Goal: Transaction & Acquisition: Purchase product/service

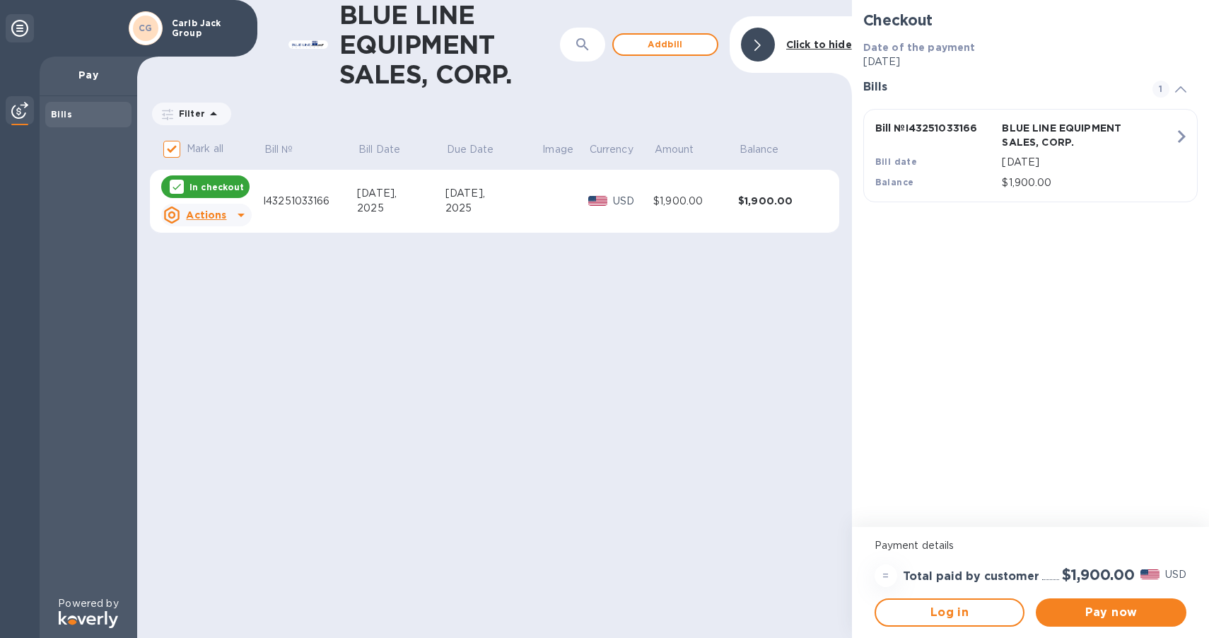
click at [235, 214] on icon at bounding box center [241, 214] width 17 height 17
click at [1155, 622] on div at bounding box center [604, 319] width 1209 height 638
click at [1126, 614] on span "Pay now" at bounding box center [1111, 612] width 128 height 17
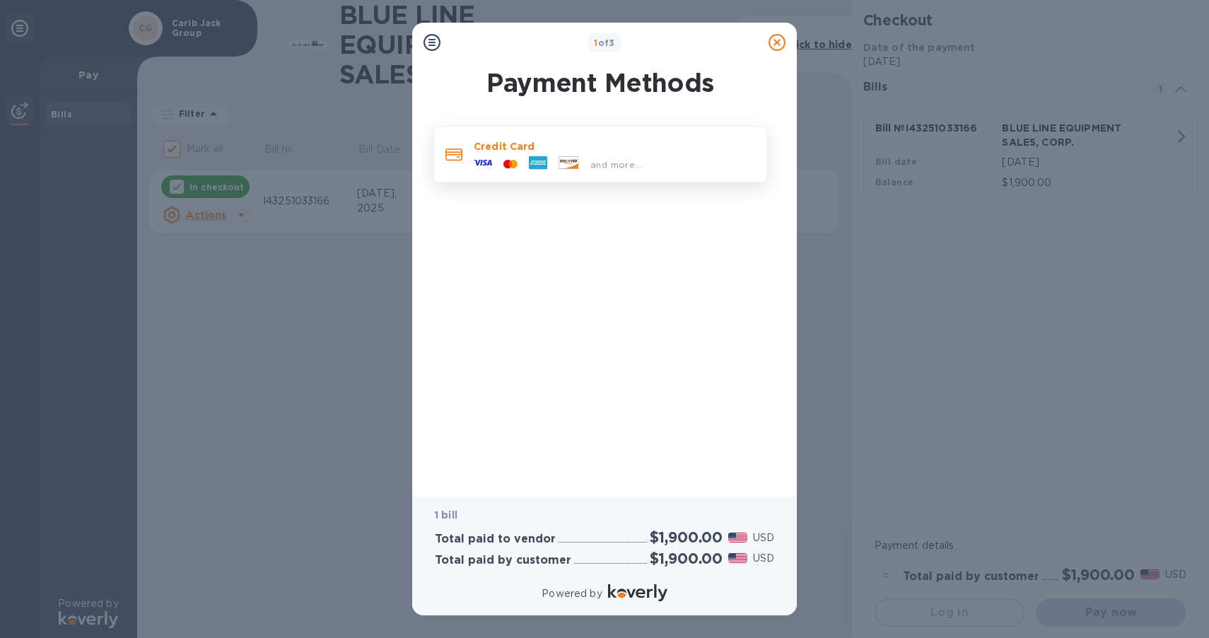
click at [503, 144] on p "Credit Card" at bounding box center [614, 146] width 281 height 14
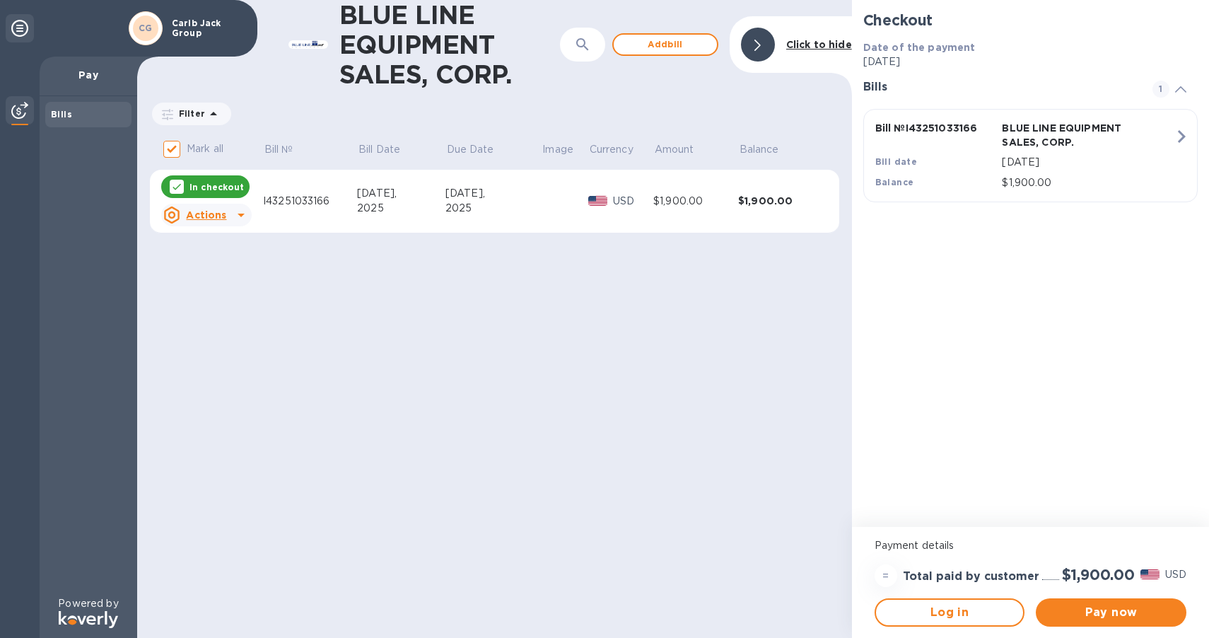
click at [609, 386] on div "BLUE LINE EQUIPMENT SALES, CORP. ​ Add [PERSON_NAME] to hide Filter Amount Mark…" at bounding box center [494, 319] width 715 height 638
click at [1181, 134] on icon "button" at bounding box center [1182, 136] width 8 height 13
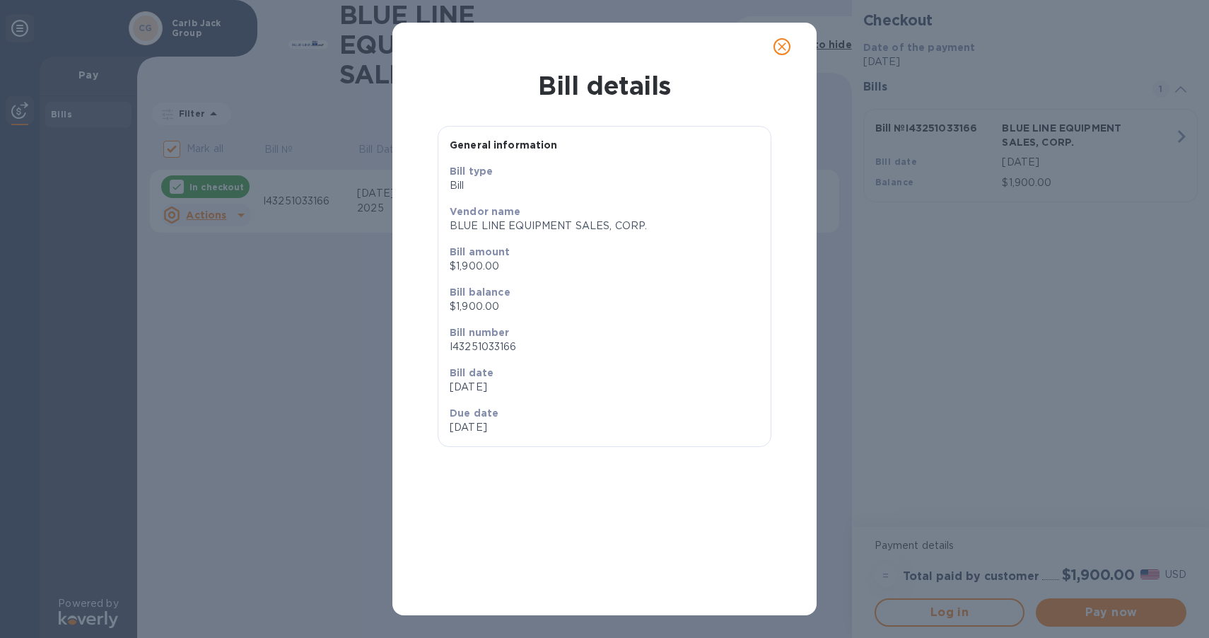
click at [776, 46] on icon "close" at bounding box center [782, 47] width 14 height 14
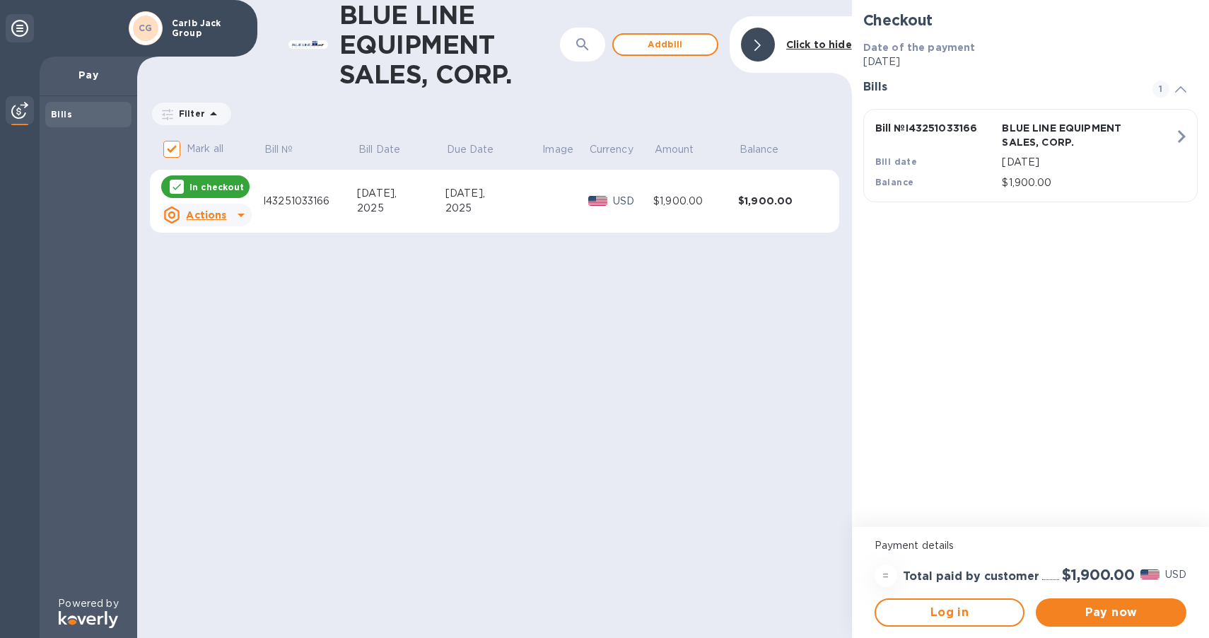
click at [246, 222] on icon at bounding box center [241, 214] width 17 height 17
click at [472, 264] on div at bounding box center [604, 319] width 1209 height 638
click at [884, 573] on div "=" at bounding box center [886, 575] width 23 height 23
click at [227, 221] on div "Actions" at bounding box center [194, 215] width 69 height 23
click at [639, 337] on div at bounding box center [604, 319] width 1209 height 638
